Goal: Find specific page/section: Find specific page/section

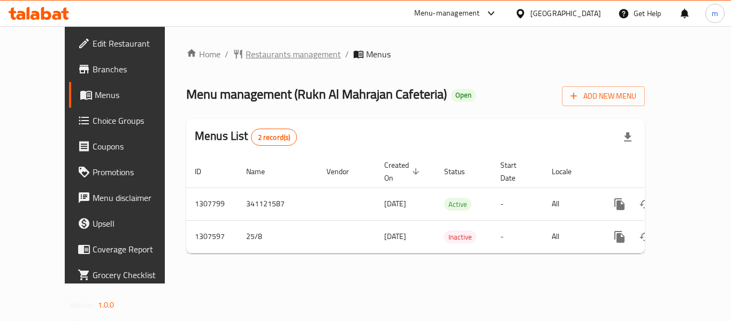
click at [267, 57] on span "Restaurants management" at bounding box center [293, 54] width 95 height 13
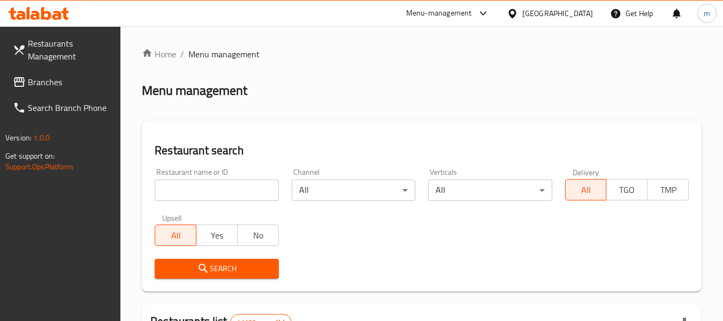
click at [233, 197] on input "search" at bounding box center [217, 189] width 124 height 21
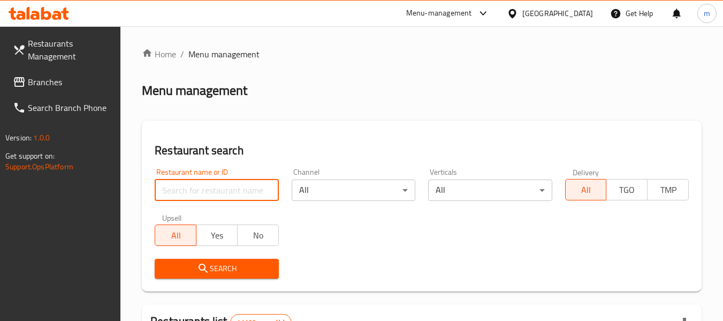
paste input "704485"
type input "704485"
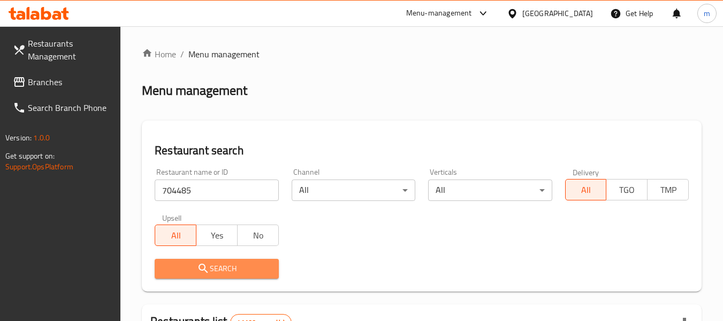
click at [216, 269] on span "Search" at bounding box center [216, 268] width 107 height 13
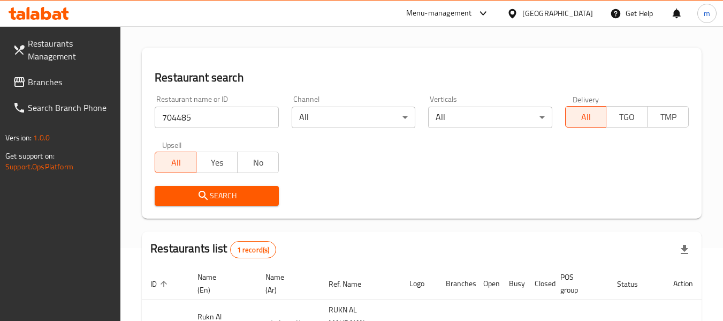
scroll to position [170, 0]
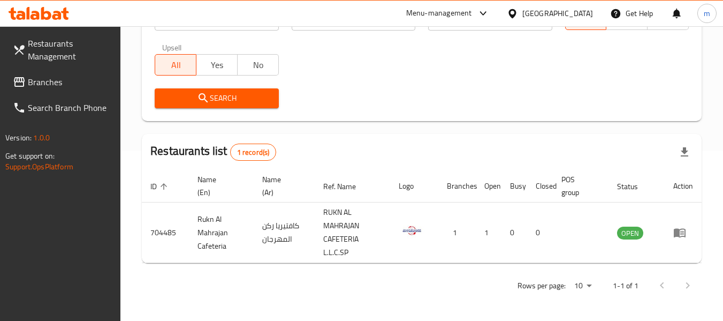
click at [46, 80] on span "Branches" at bounding box center [70, 81] width 85 height 13
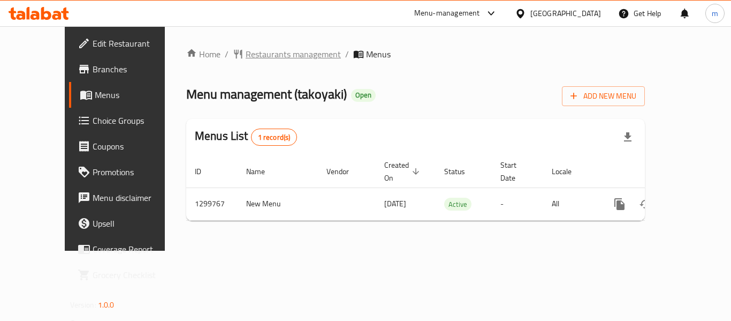
click at [276, 52] on span "Restaurants management" at bounding box center [293, 54] width 95 height 13
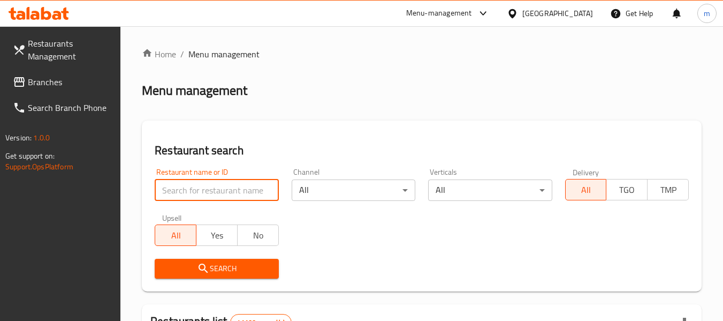
click at [234, 196] on input "search" at bounding box center [217, 189] width 124 height 21
paste input "701504"
type input "701504"
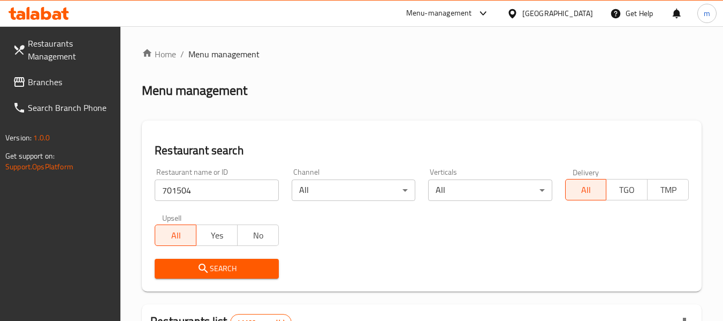
click at [215, 260] on button "Search" at bounding box center [217, 269] width 124 height 20
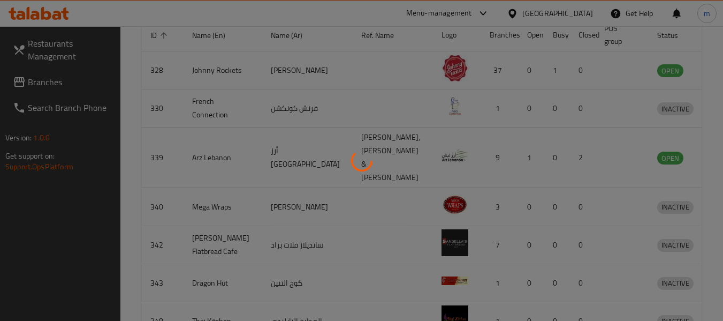
scroll to position [148, 0]
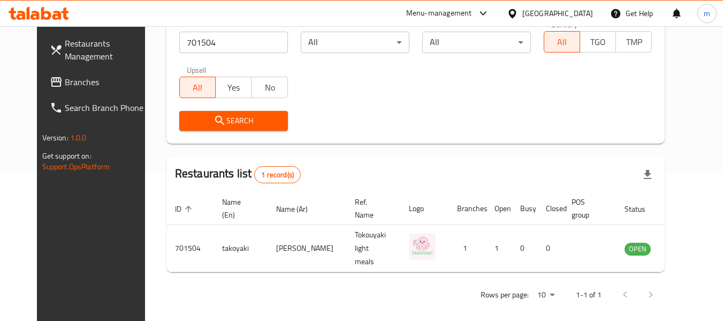
click at [65, 85] on span "Branches" at bounding box center [107, 81] width 85 height 13
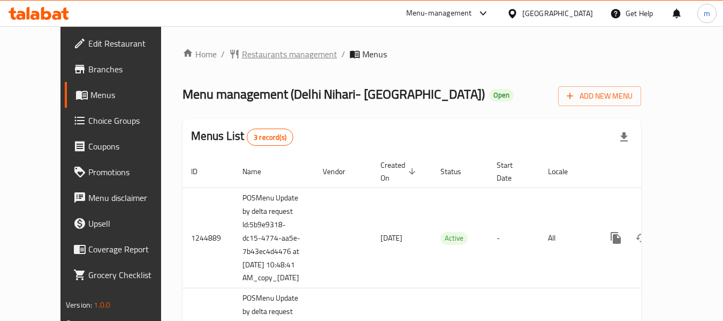
click at [252, 53] on span "Restaurants management" at bounding box center [289, 54] width 95 height 13
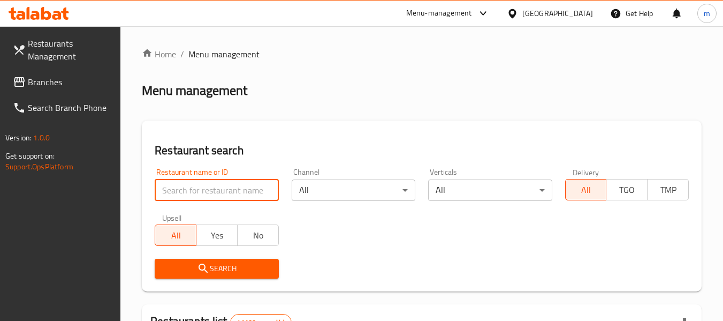
click at [229, 190] on input "search" at bounding box center [217, 189] width 124 height 21
paste input "12525"
type input "12525"
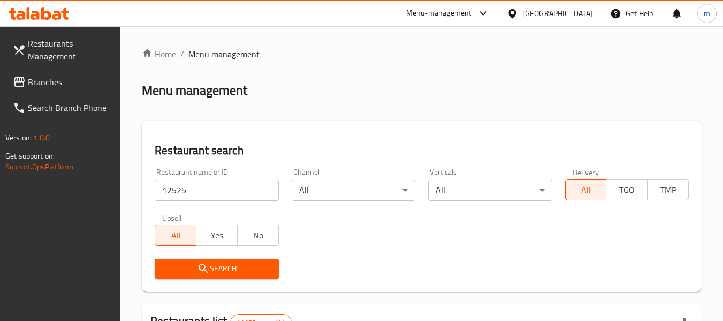
click at [215, 274] on span "Search" at bounding box center [216, 268] width 107 height 13
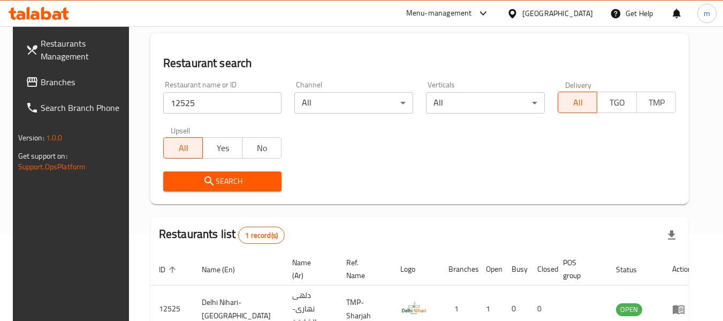
scroll to position [143, 0]
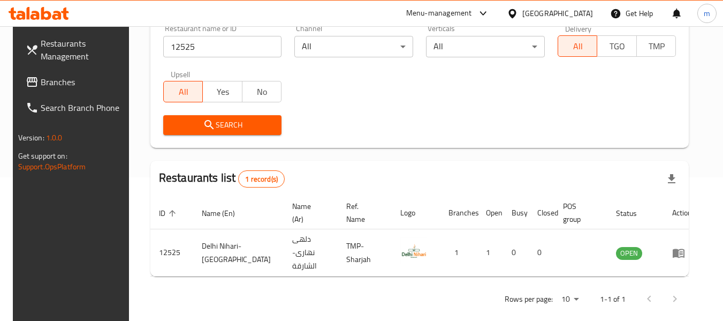
click at [66, 82] on span "Branches" at bounding box center [83, 81] width 85 height 13
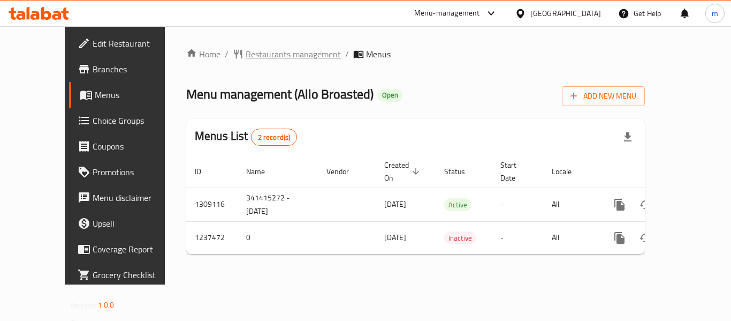
click at [251, 50] on span "Restaurants management" at bounding box center [293, 54] width 95 height 13
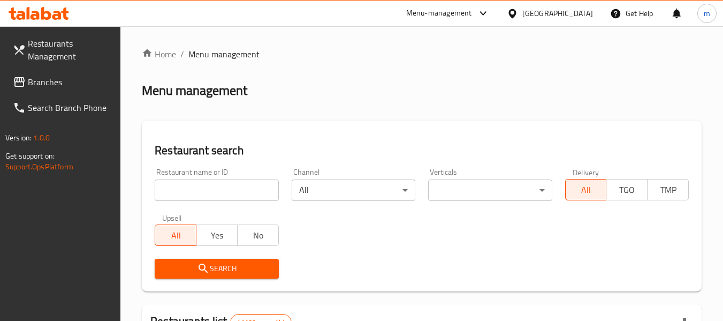
click at [230, 194] on input "search" at bounding box center [217, 189] width 124 height 21
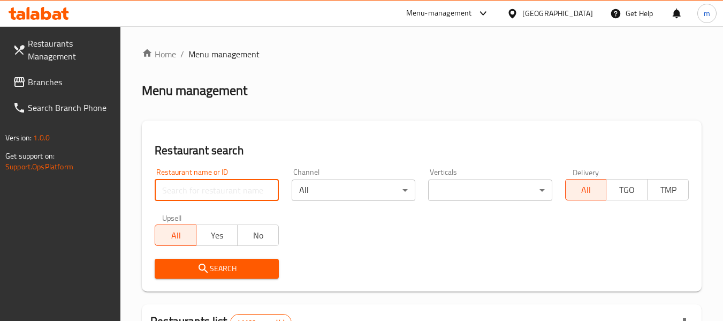
paste input "679389"
type input "679389"
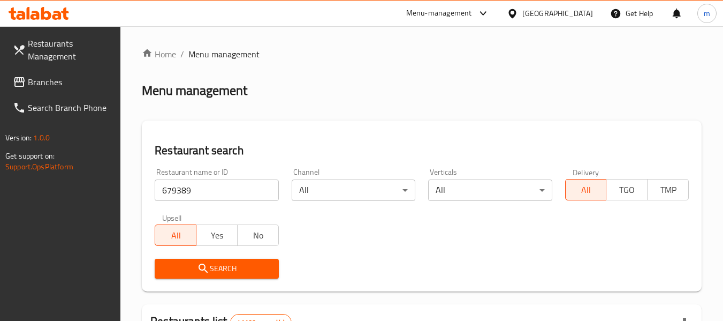
click at [224, 274] on span "Search" at bounding box center [216, 268] width 107 height 13
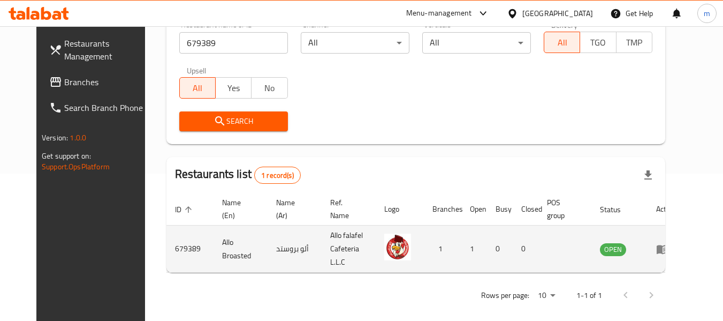
scroll to position [148, 0]
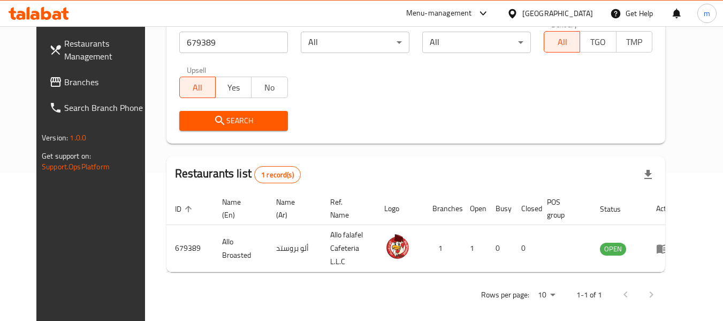
click at [64, 77] on span "Branches" at bounding box center [106, 81] width 85 height 13
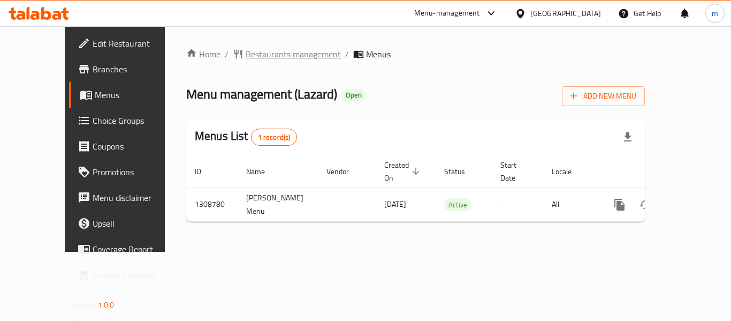
click at [246, 55] on span "Restaurants management" at bounding box center [293, 54] width 95 height 13
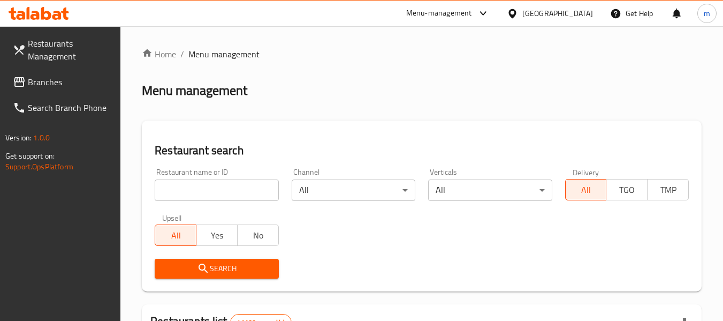
click at [221, 195] on input "search" at bounding box center [217, 189] width 124 height 21
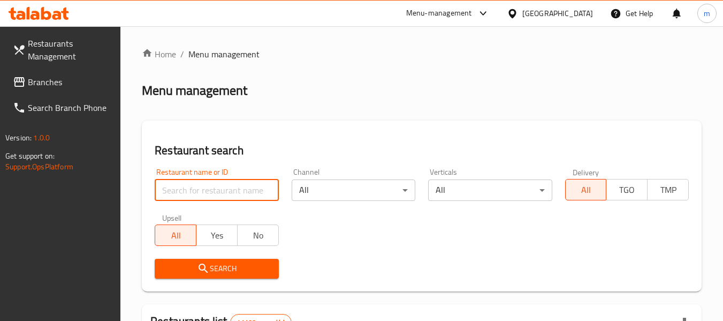
paste input "704655"
type input "704655"
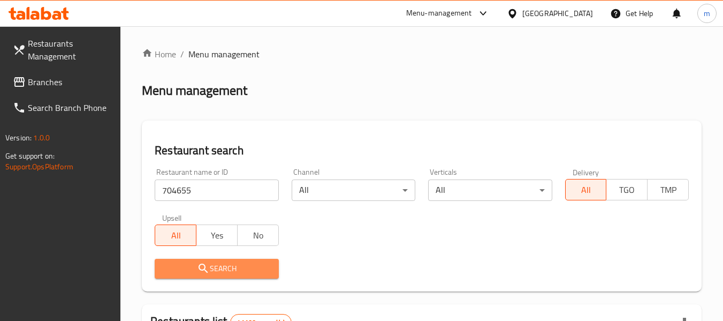
click at [214, 262] on span "Search" at bounding box center [216, 268] width 107 height 13
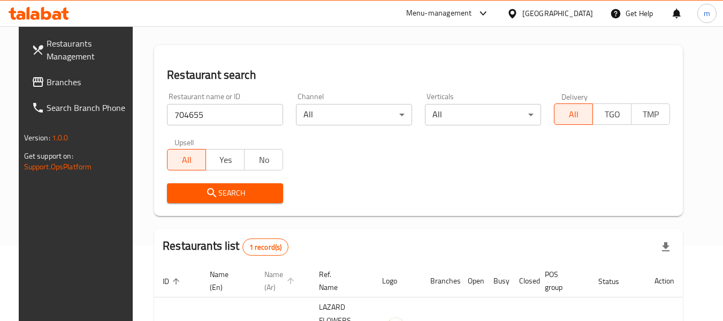
scroll to position [143, 0]
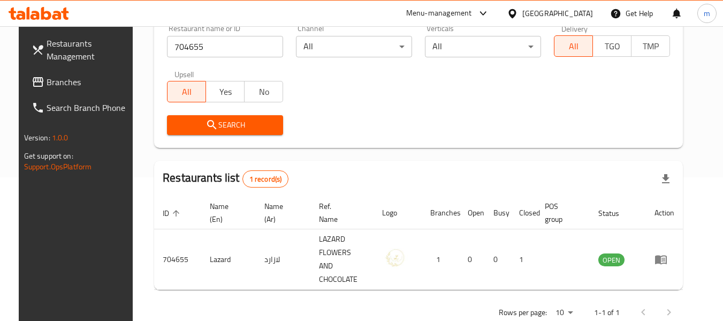
click at [524, 9] on div "[GEOGRAPHIC_DATA]" at bounding box center [558, 13] width 71 height 12
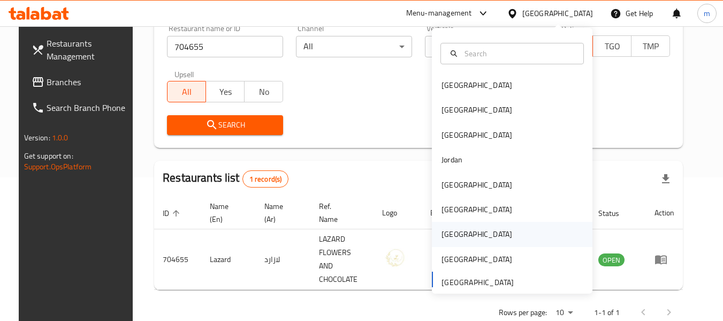
click at [442, 235] on div "Qatar" at bounding box center [477, 234] width 71 height 12
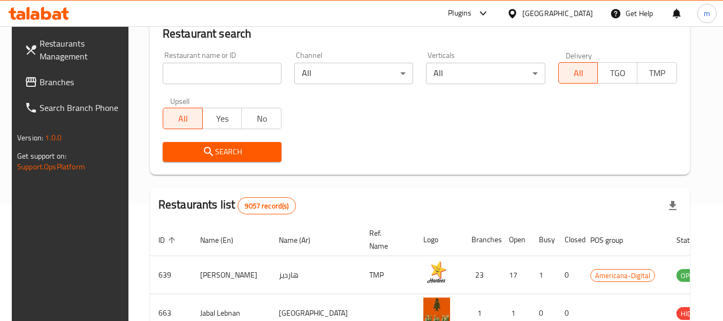
scroll to position [143, 0]
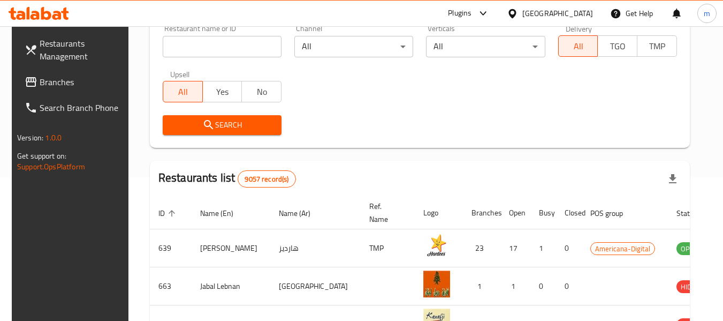
click at [62, 84] on span "Branches" at bounding box center [82, 81] width 85 height 13
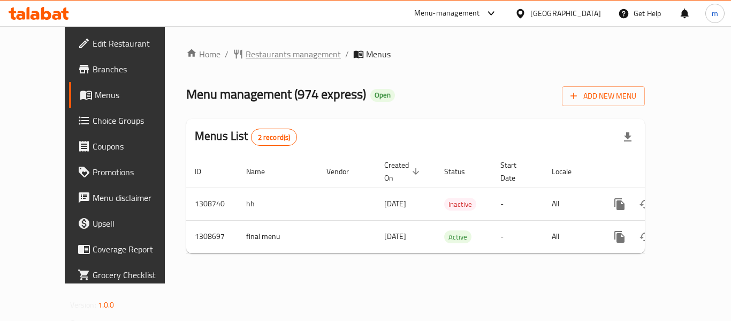
click at [260, 56] on span "Restaurants management" at bounding box center [293, 54] width 95 height 13
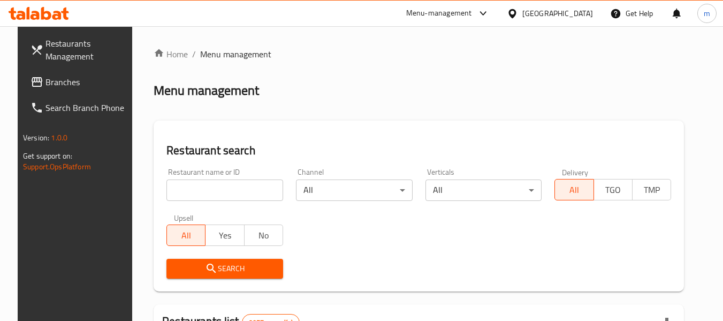
click at [205, 188] on input "search" at bounding box center [225, 189] width 117 height 21
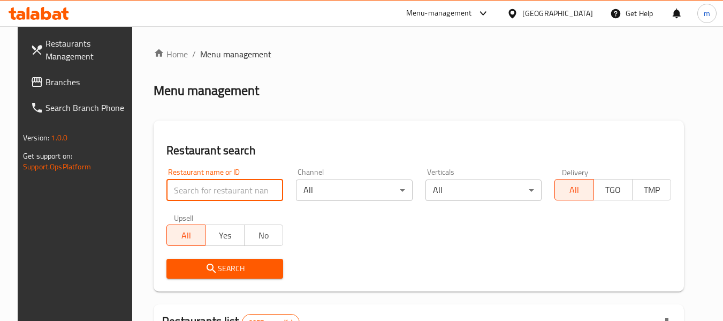
paste input "704921"
type input "704921"
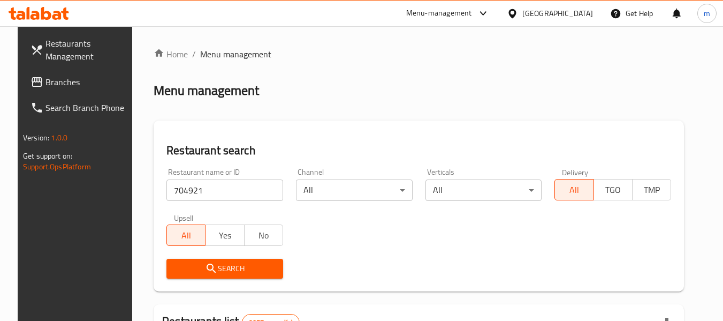
click at [211, 271] on span "Search" at bounding box center [225, 268] width 100 height 13
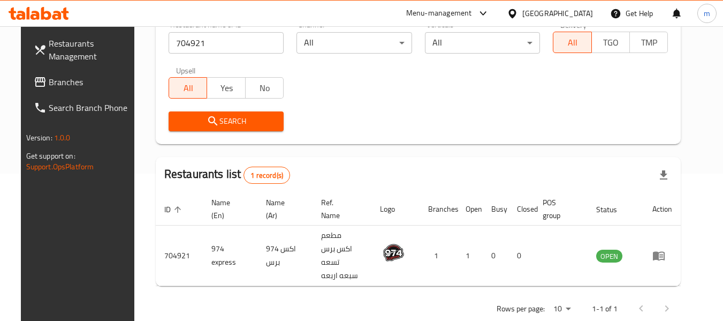
scroll to position [148, 0]
click at [50, 80] on span "Branches" at bounding box center [91, 81] width 85 height 13
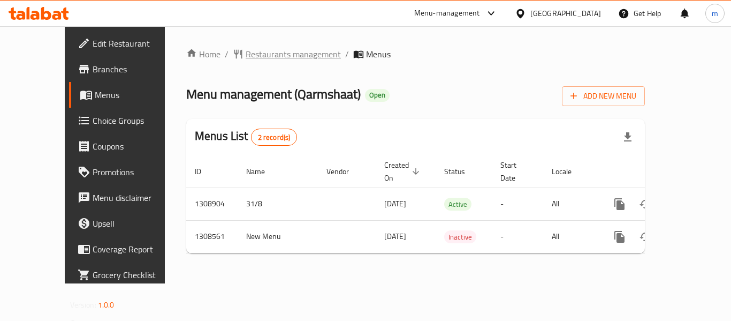
click at [246, 60] on span "Restaurants management" at bounding box center [293, 54] width 95 height 13
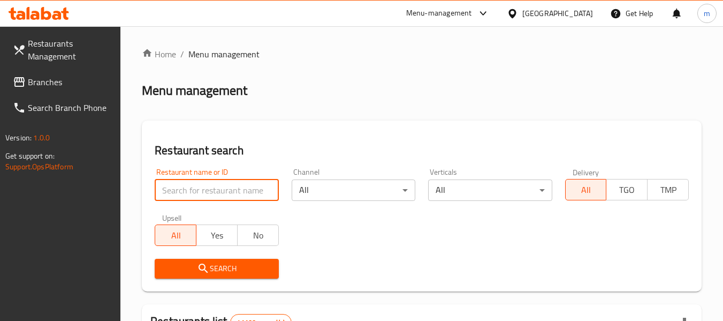
click at [229, 188] on input "search" at bounding box center [217, 189] width 124 height 21
paste input "704835"
type input "704835"
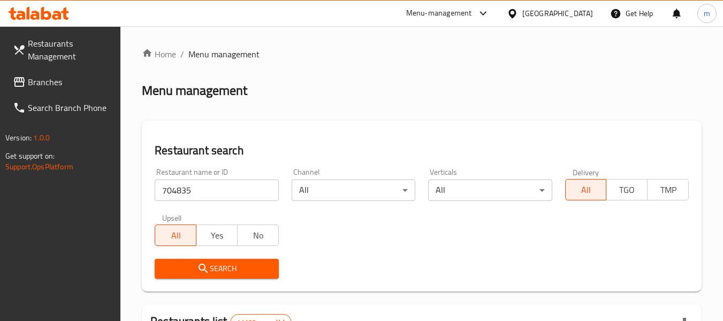
click at [229, 269] on span "Search" at bounding box center [216, 268] width 107 height 13
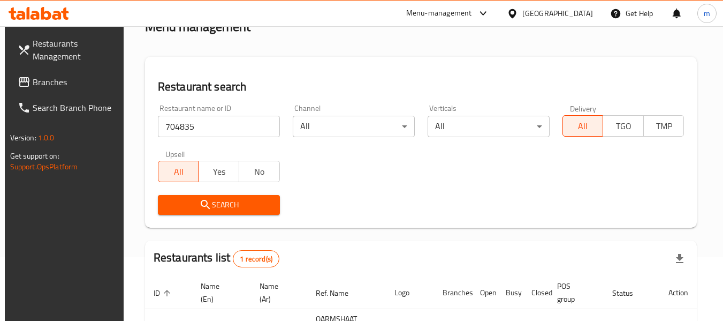
scroll to position [170, 0]
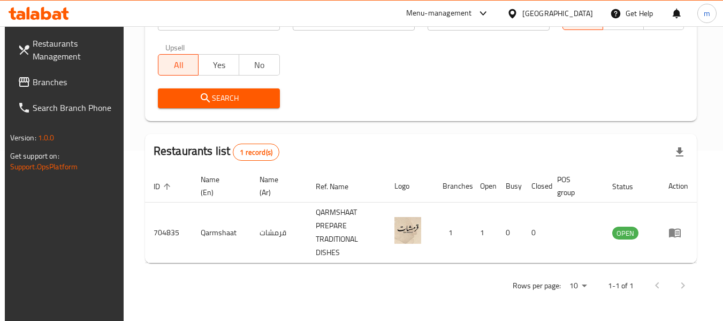
click at [38, 80] on span "Branches" at bounding box center [75, 81] width 85 height 13
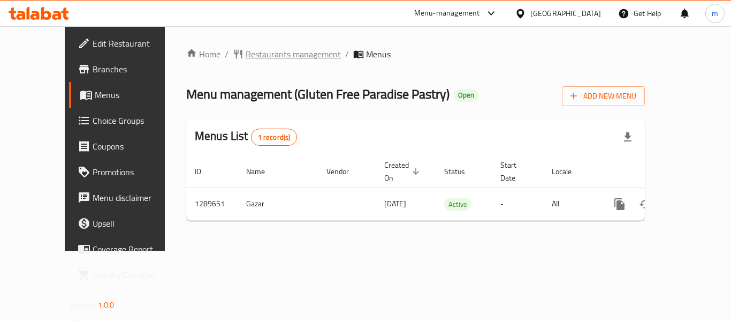
click at [262, 49] on span "Restaurants management" at bounding box center [293, 54] width 95 height 13
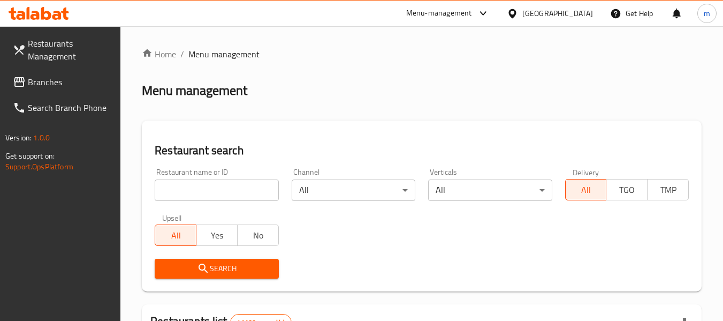
click at [231, 190] on input "search" at bounding box center [217, 189] width 124 height 21
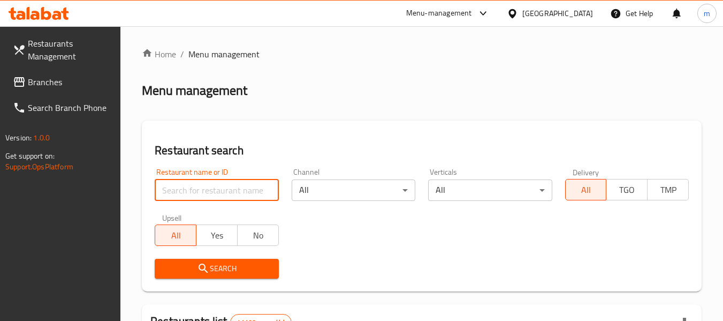
paste input "697765"
type input "697765"
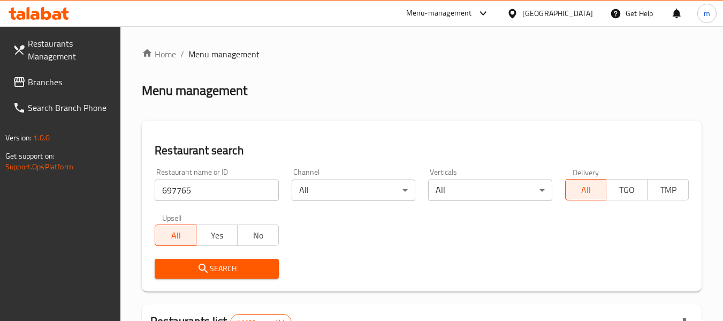
click at [231, 266] on span "Search" at bounding box center [216, 268] width 107 height 13
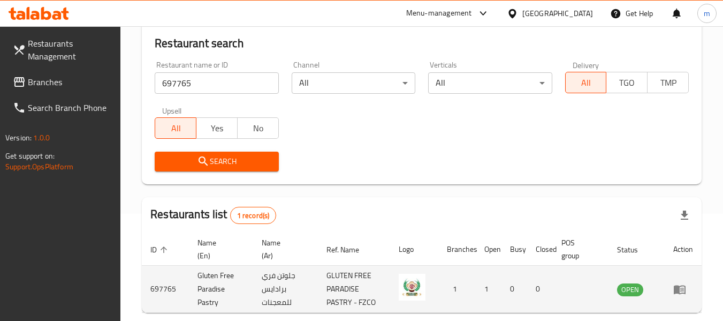
scroll to position [157, 0]
